Goal: Obtain resource: Download file/media

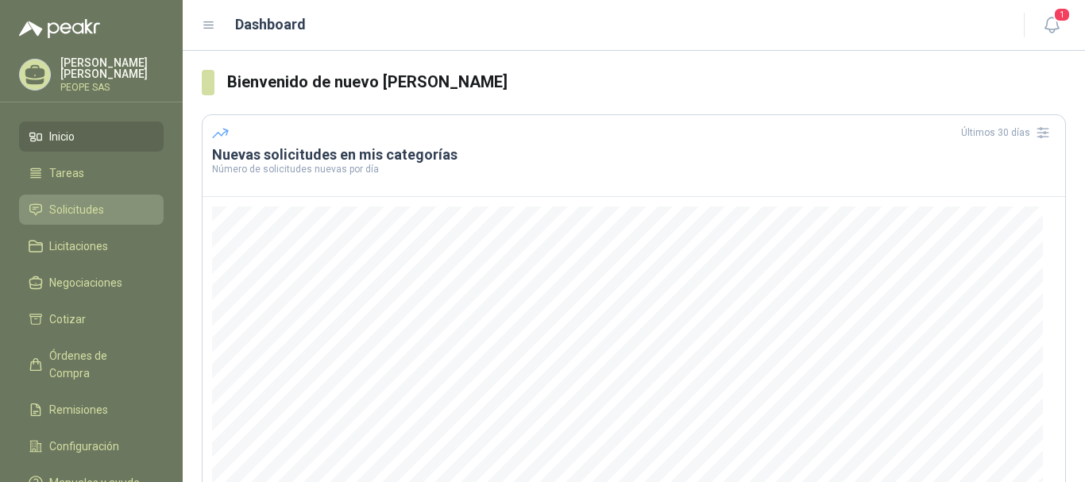
click at [82, 210] on span "Solicitudes" at bounding box center [76, 209] width 55 height 17
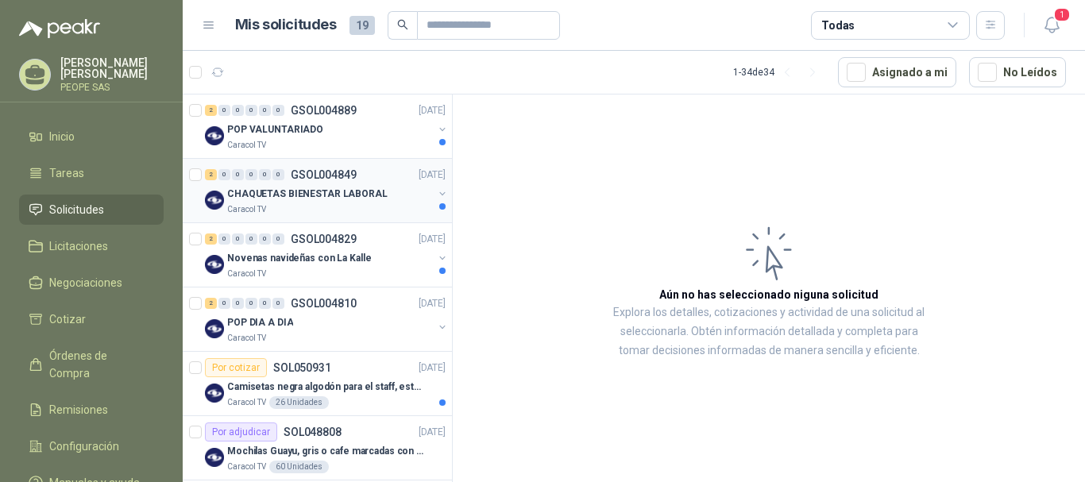
click at [288, 182] on div "2 0 0 0 0 0 GSOL004849 [DATE]" at bounding box center [327, 174] width 244 height 19
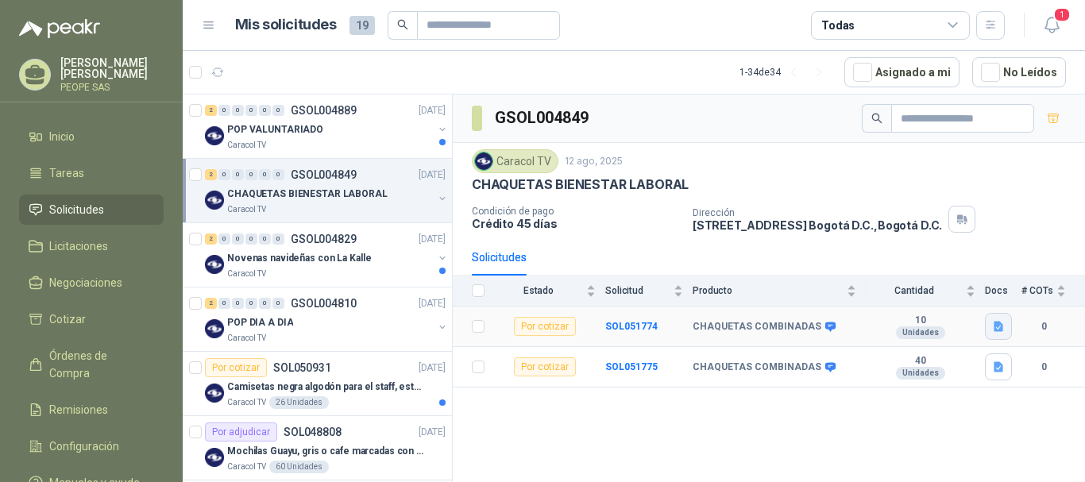
click at [994, 329] on icon "button" at bounding box center [999, 327] width 14 height 14
click at [947, 292] on button "cotización chaquetas.docx" at bounding box center [928, 292] width 147 height 17
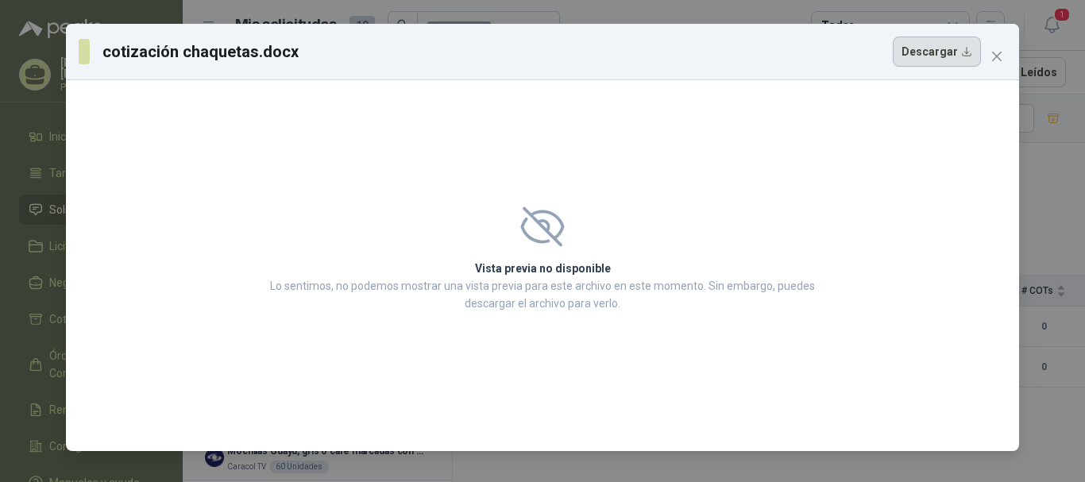
click at [911, 53] on button "Descargar" at bounding box center [937, 52] width 88 height 30
click at [1003, 60] on icon "close" at bounding box center [997, 56] width 13 height 13
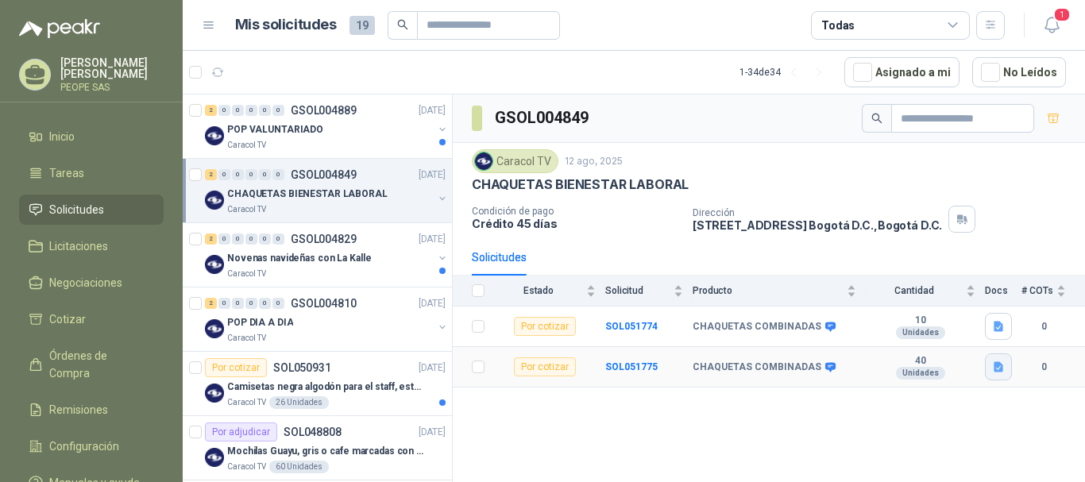
click at [995, 362] on icon "button" at bounding box center [999, 368] width 14 height 14
click at [972, 333] on button "cotización chaquetas.docx" at bounding box center [928, 332] width 147 height 17
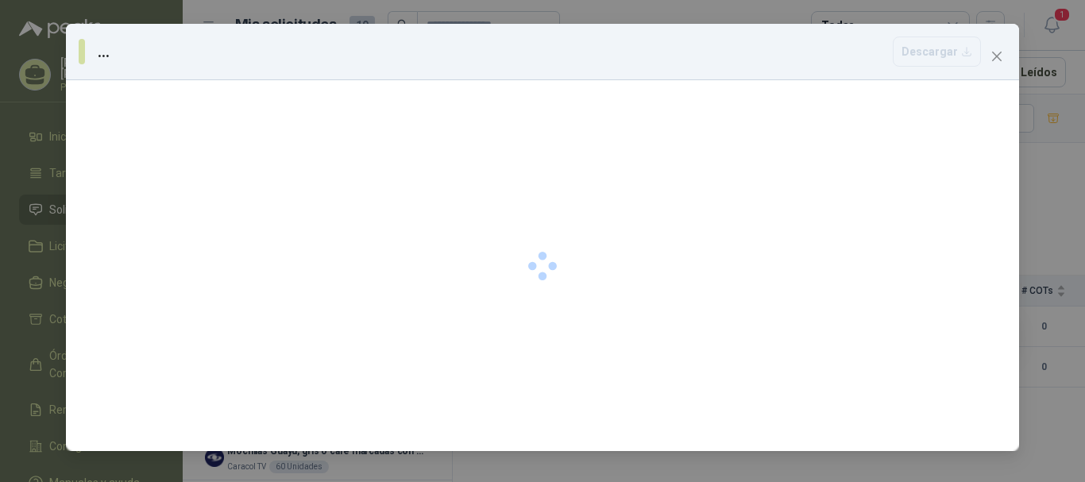
click at [888, 310] on div at bounding box center [542, 265] width 953 height 371
click at [998, 61] on icon "close" at bounding box center [997, 56] width 13 height 13
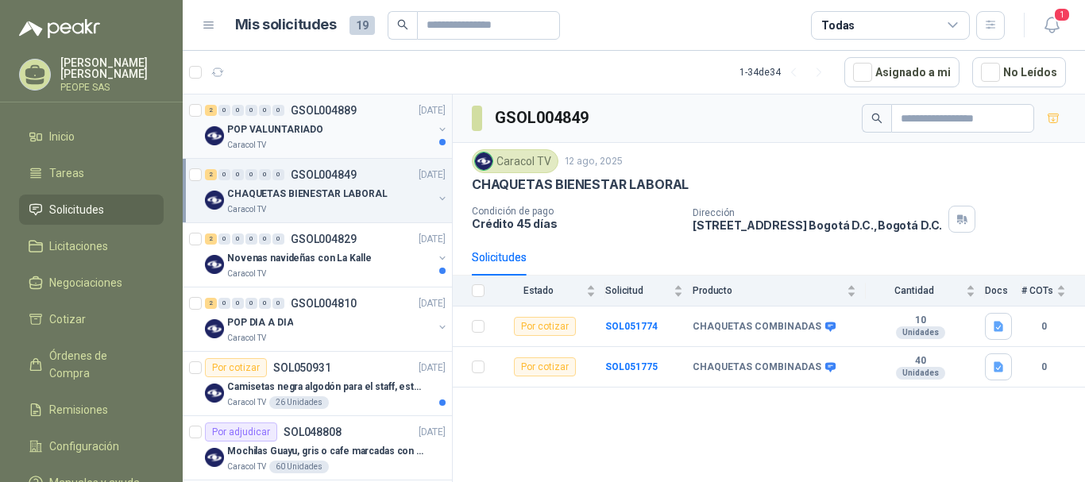
click at [320, 134] on div "POP VALUNTARIADO" at bounding box center [330, 129] width 206 height 19
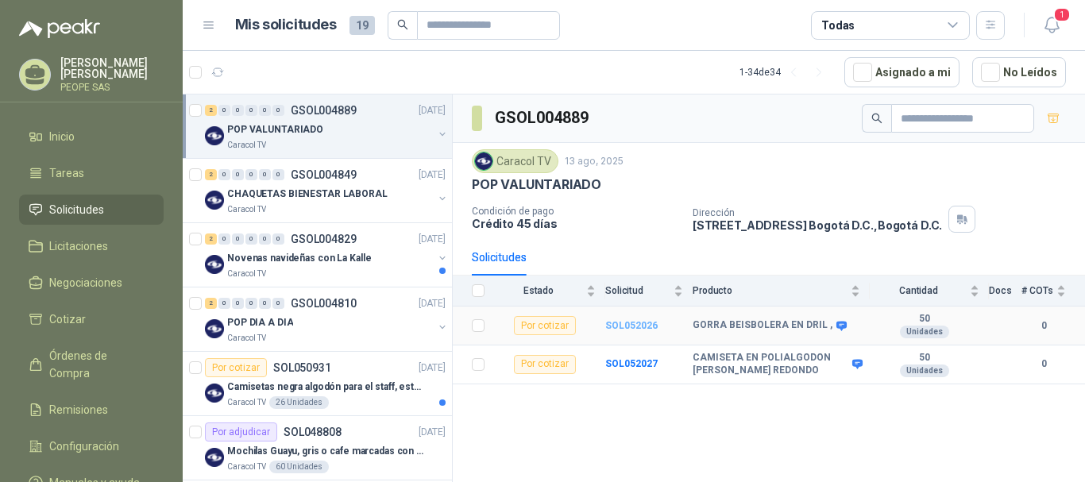
click at [621, 322] on b "SOL052026" at bounding box center [631, 325] width 52 height 11
